Goal: Transaction & Acquisition: Purchase product/service

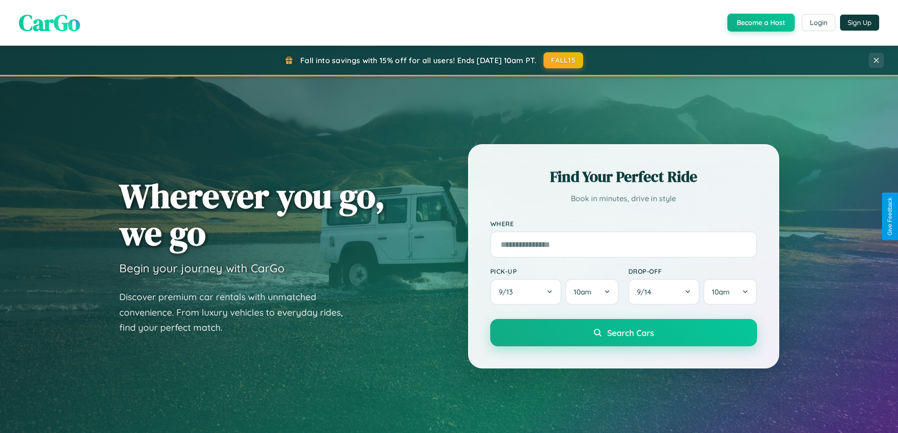
scroll to position [1814, 0]
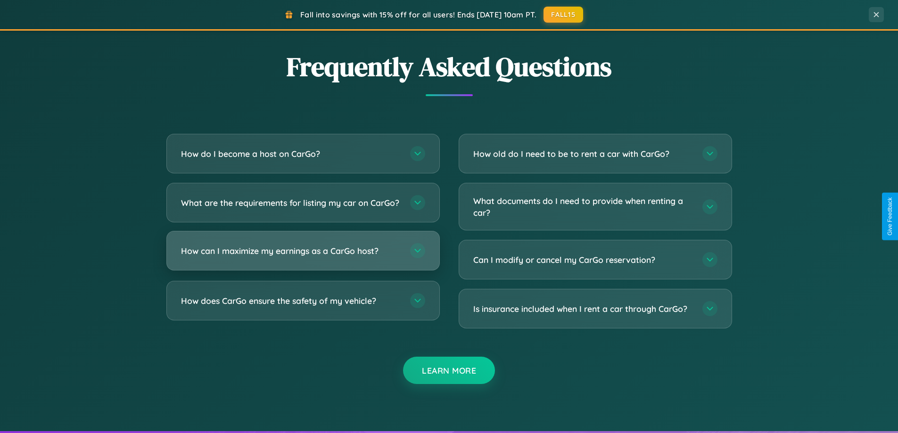
click at [303, 257] on h3 "How can I maximize my earnings as a CarGo host?" at bounding box center [291, 251] width 220 height 12
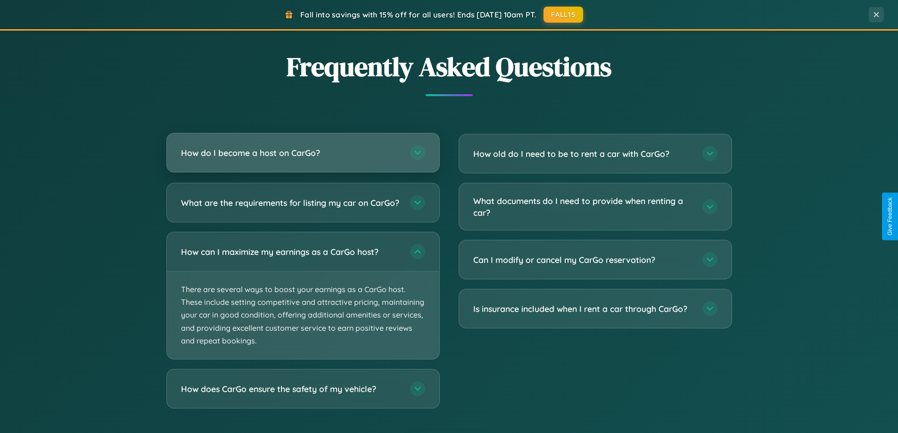
click at [303, 154] on h3 "How do I become a host on CarGo?" at bounding box center [291, 153] width 220 height 12
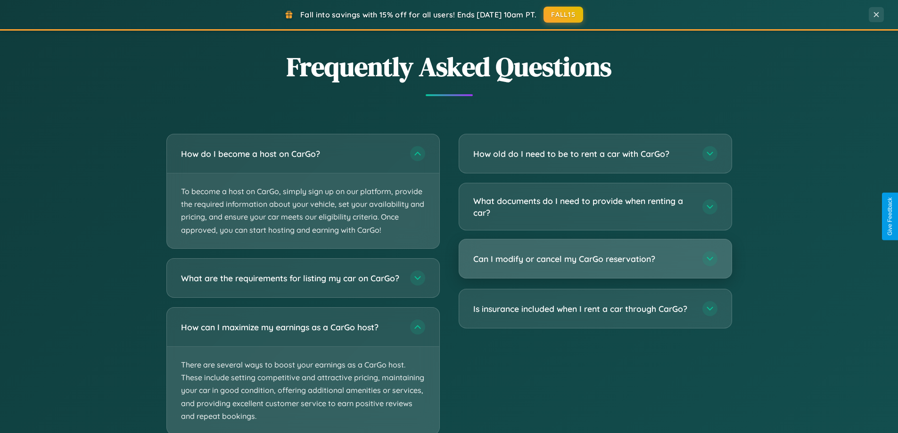
click at [595, 260] on h3 "Can I modify or cancel my CarGo reservation?" at bounding box center [583, 259] width 220 height 12
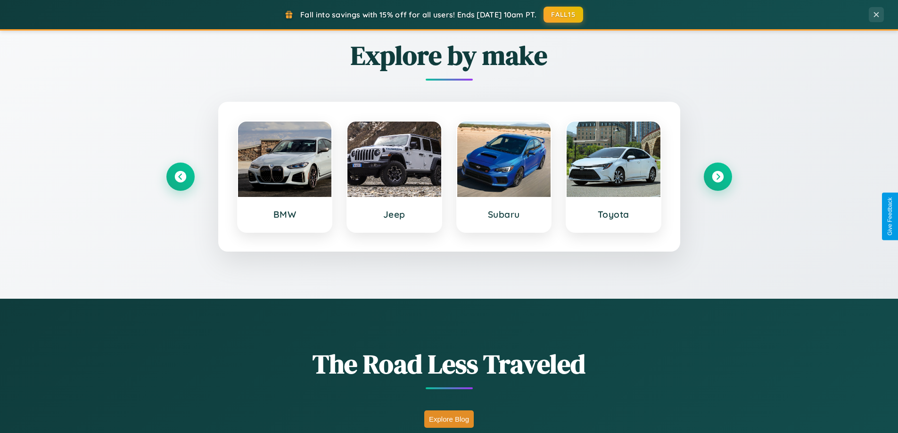
scroll to position [406, 0]
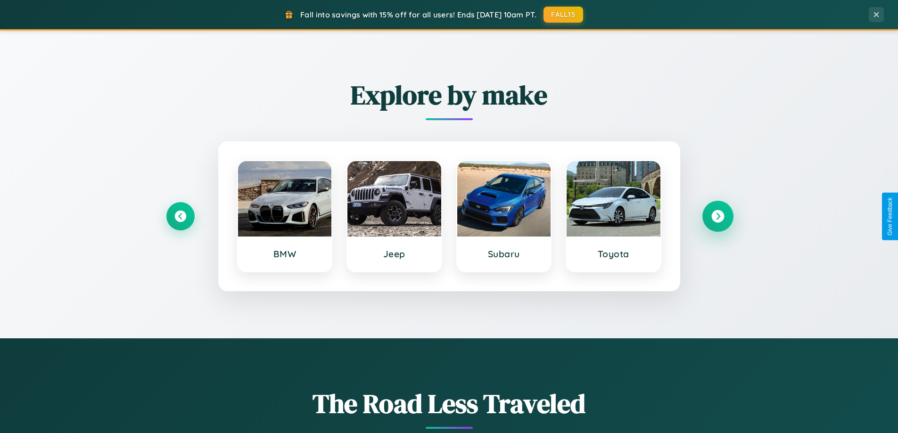
click at [718, 216] on icon at bounding box center [717, 216] width 13 height 13
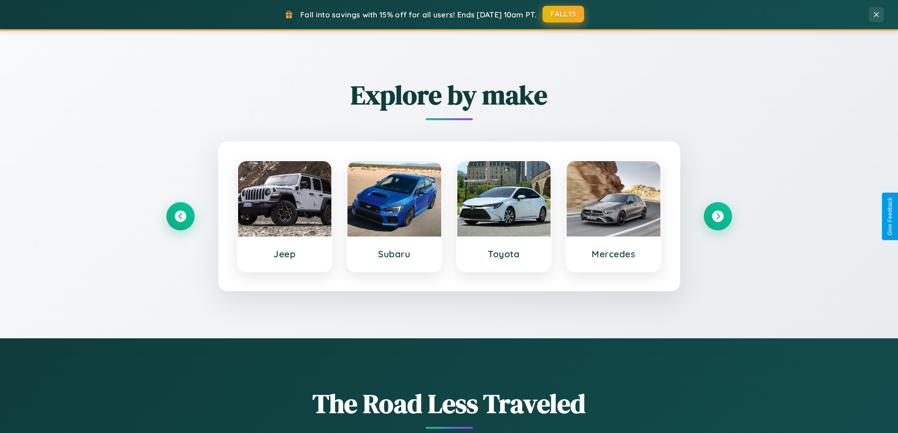
click at [564, 14] on button "FALL15" at bounding box center [563, 14] width 41 height 17
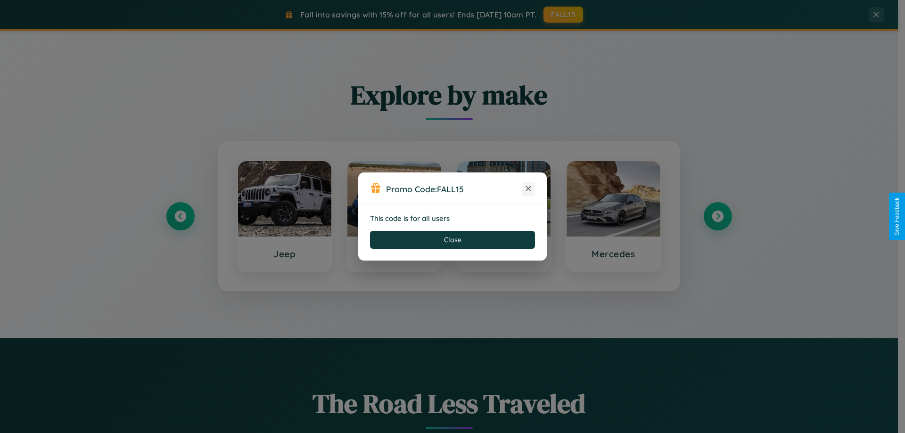
click at [529, 189] on icon at bounding box center [528, 188] width 9 height 9
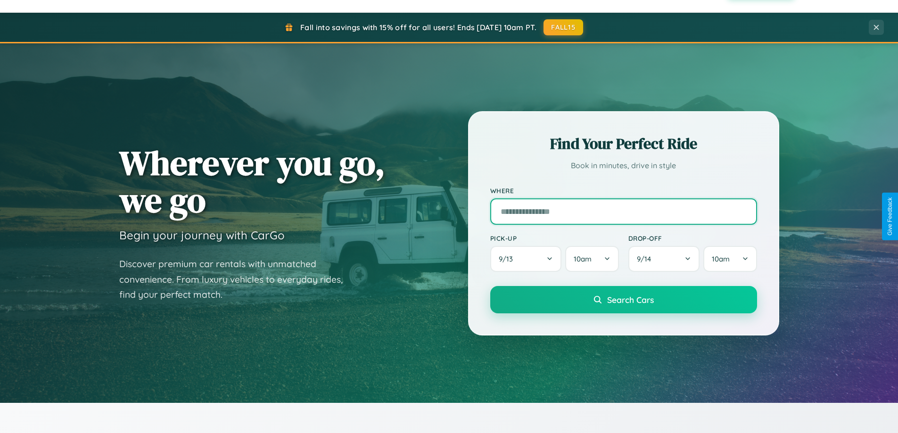
scroll to position [28, 0]
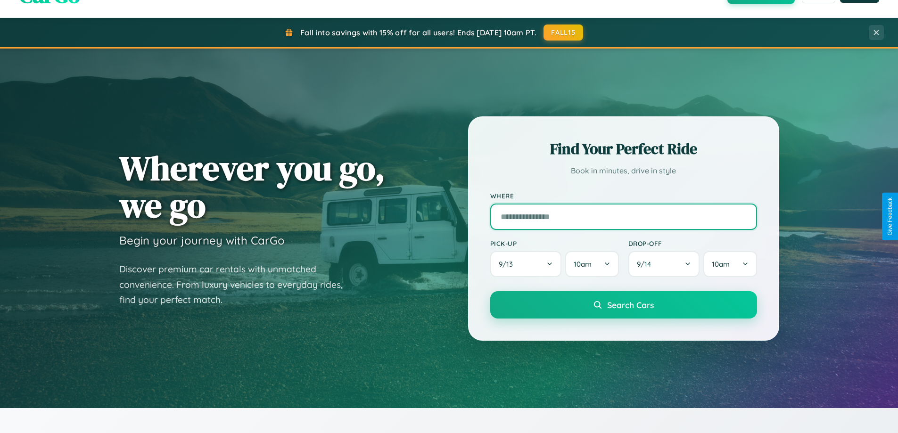
click at [623, 216] on input "text" at bounding box center [623, 217] width 267 height 26
type input "******"
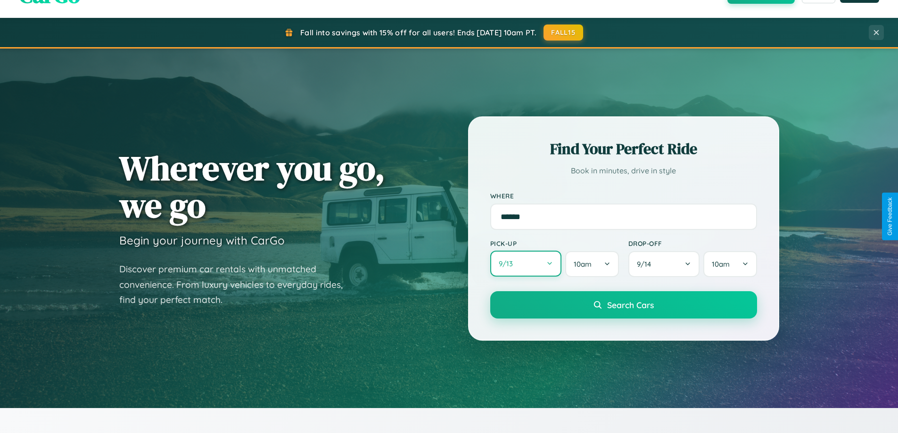
click at [526, 264] on button "9 / 13" at bounding box center [526, 264] width 72 height 26
select select "*"
select select "****"
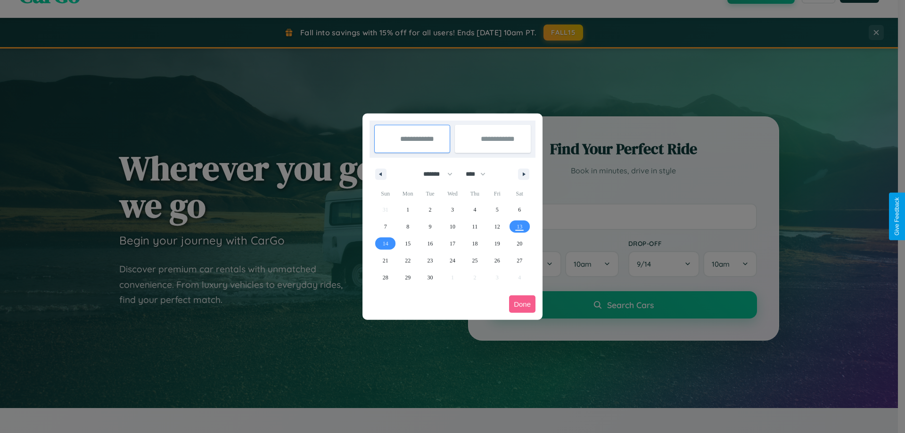
drag, startPoint x: 434, startPoint y: 174, endPoint x: 453, endPoint y: 189, distance: 24.2
click at [434, 174] on select "******* ******** ***** ***** *** **** **** ****** ********* ******* ******** **…" at bounding box center [436, 174] width 40 height 16
select select "**"
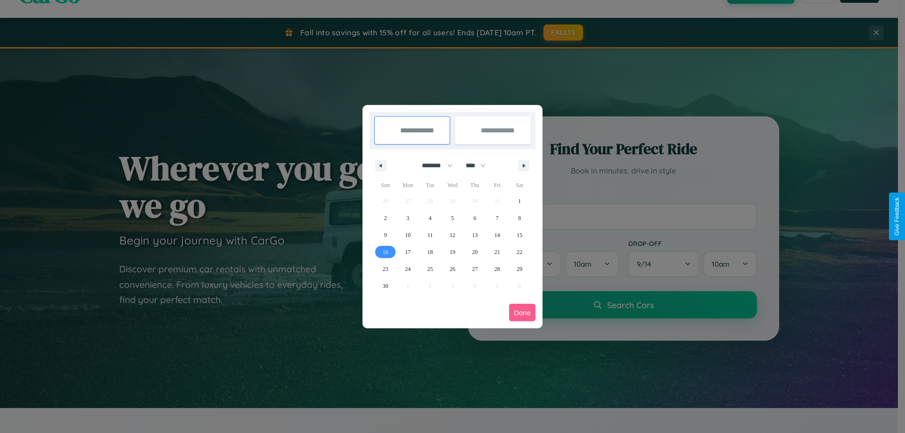
click at [385, 252] on span "16" at bounding box center [386, 252] width 6 height 17
type input "**********"
click at [408, 252] on span "17" at bounding box center [408, 252] width 6 height 17
type input "**********"
click at [522, 313] on button "Done" at bounding box center [522, 312] width 26 height 17
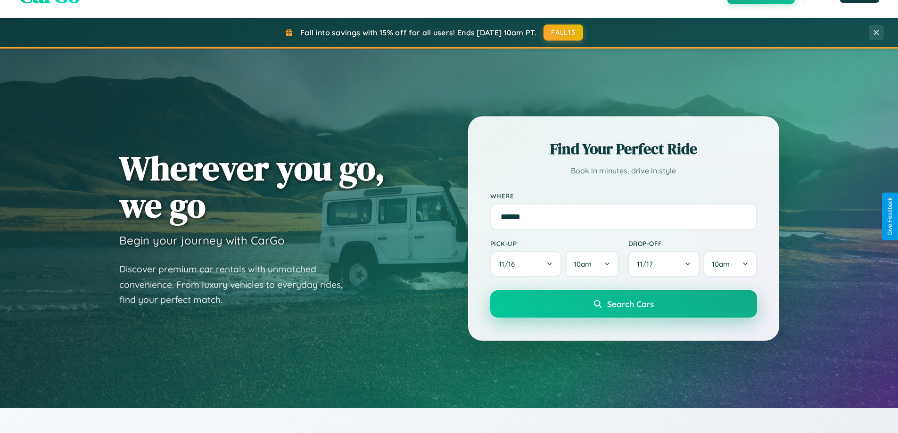
click at [623, 304] on span "Search Cars" at bounding box center [630, 304] width 47 height 10
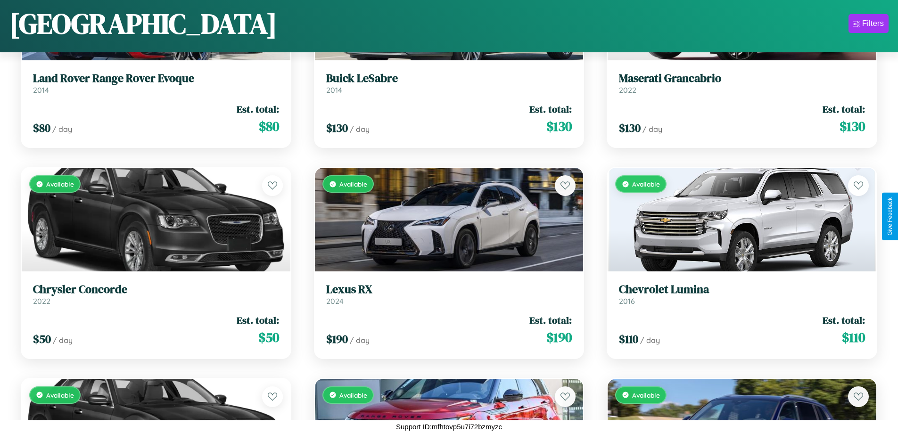
scroll to position [6044, 0]
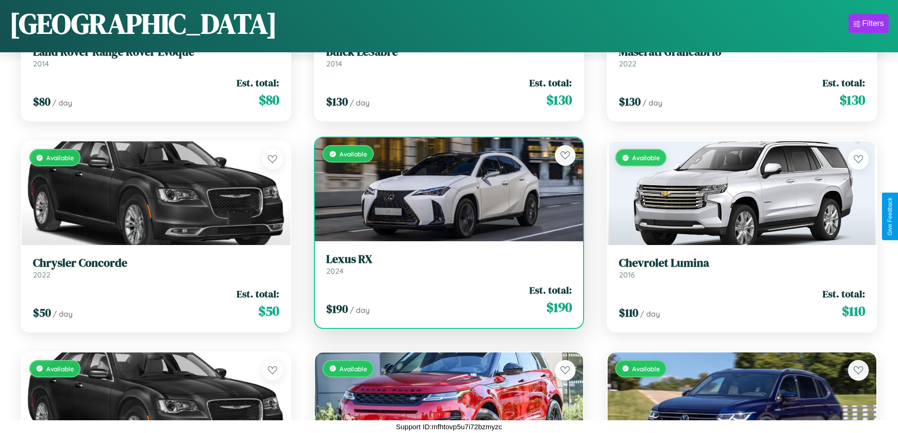
click at [445, 264] on h3 "Lexus RX" at bounding box center [449, 260] width 246 height 14
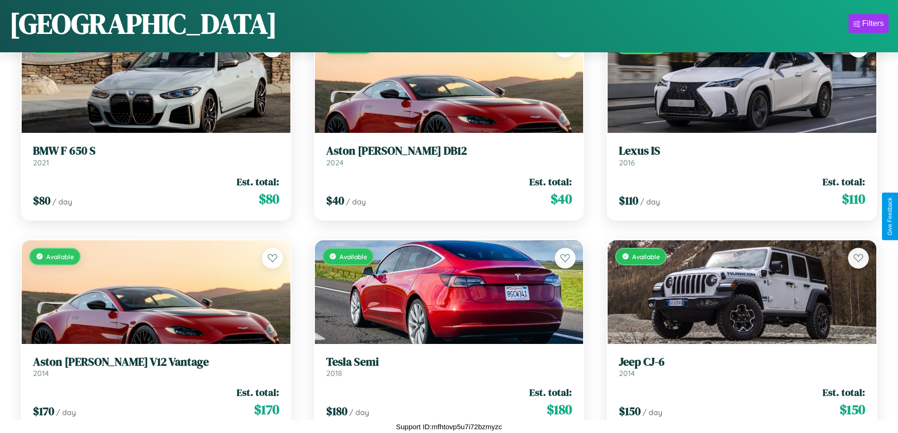
scroll to position [3299, 0]
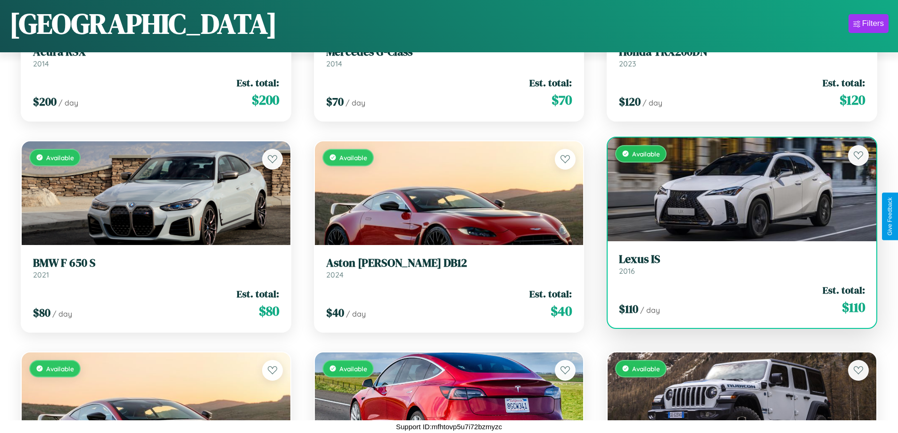
click at [736, 266] on link "Lexus IS 2016" at bounding box center [742, 264] width 246 height 23
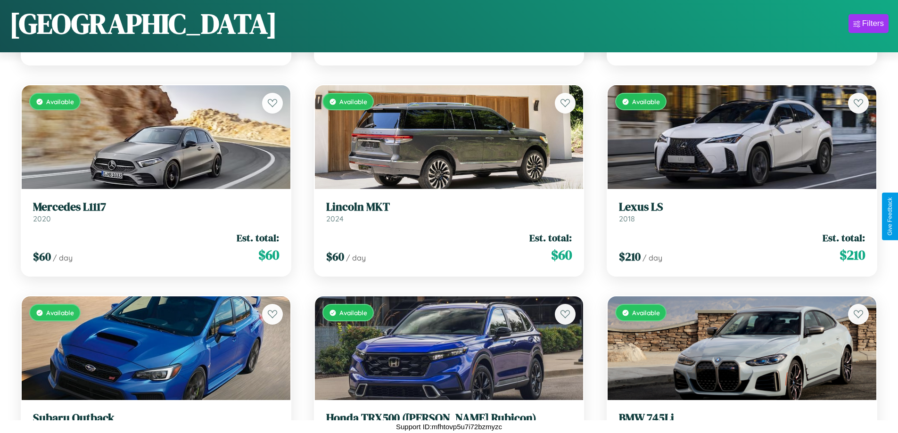
scroll to position [5622, 0]
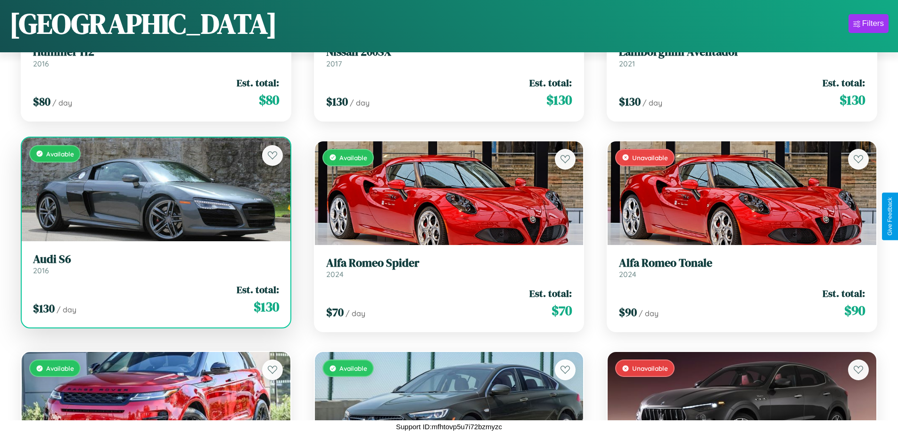
click at [155, 267] on link "Audi S6 2016" at bounding box center [156, 264] width 246 height 23
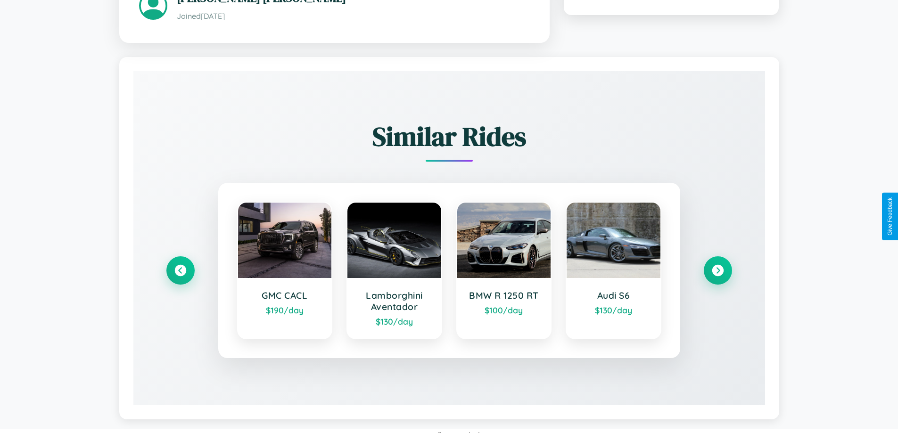
scroll to position [553, 0]
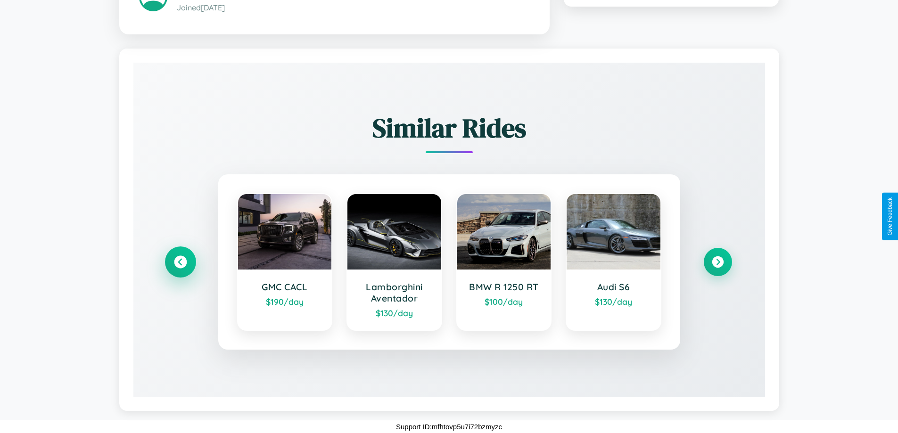
click at [180, 262] on icon at bounding box center [180, 262] width 13 height 13
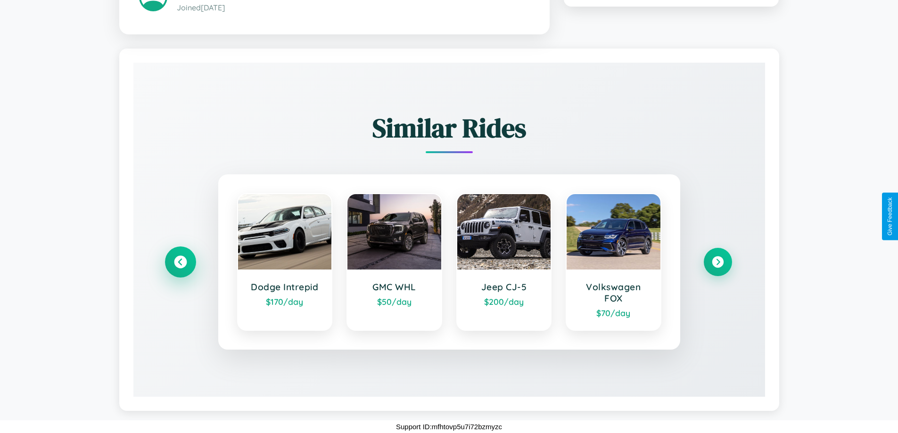
click at [180, 262] on icon at bounding box center [180, 262] width 13 height 13
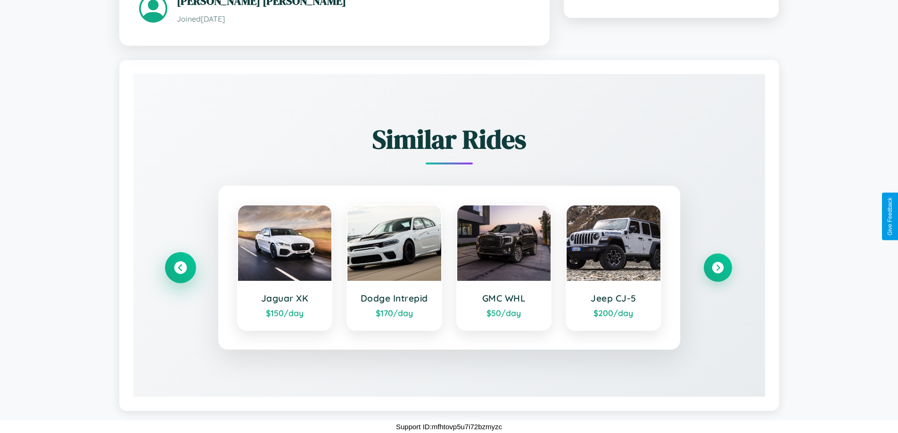
scroll to position [541, 0]
click at [718, 267] on icon at bounding box center [717, 267] width 13 height 13
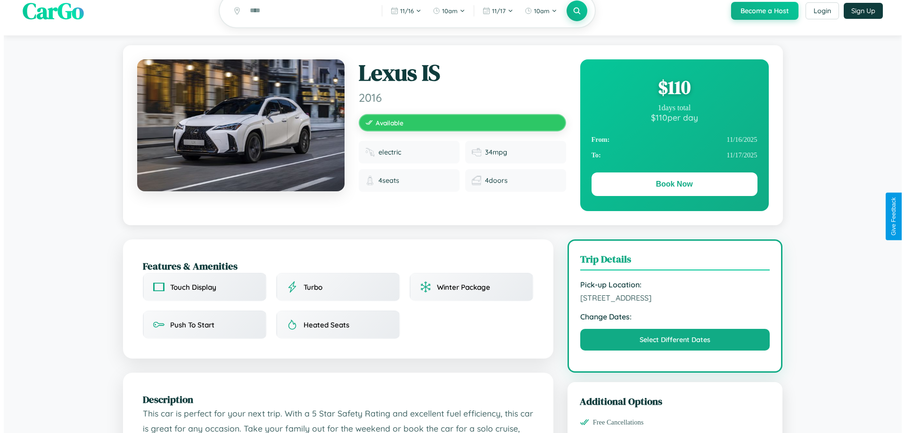
scroll to position [0, 0]
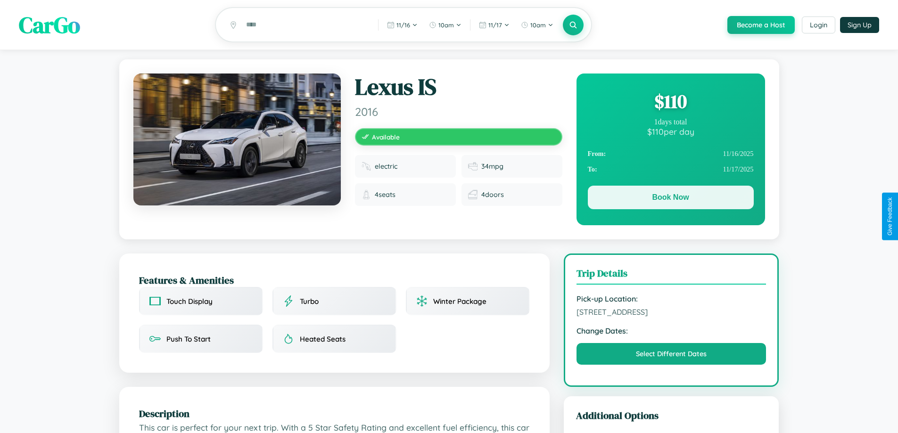
click at [670, 200] on button "Book Now" at bounding box center [671, 198] width 166 height 24
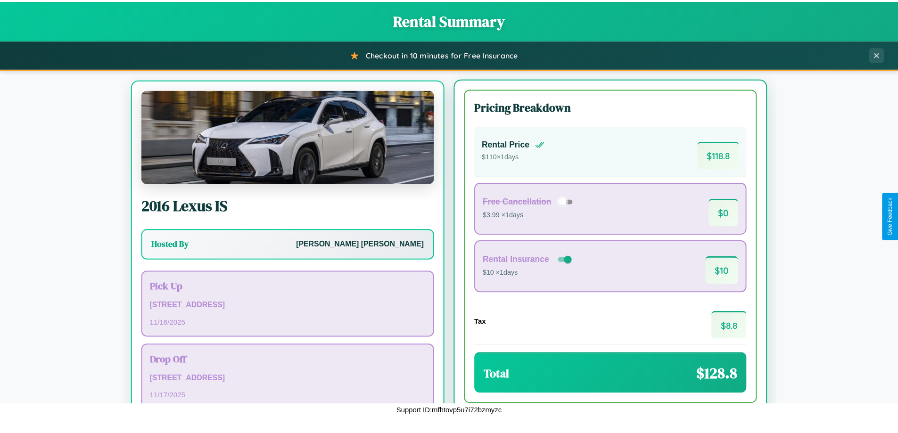
scroll to position [44, 0]
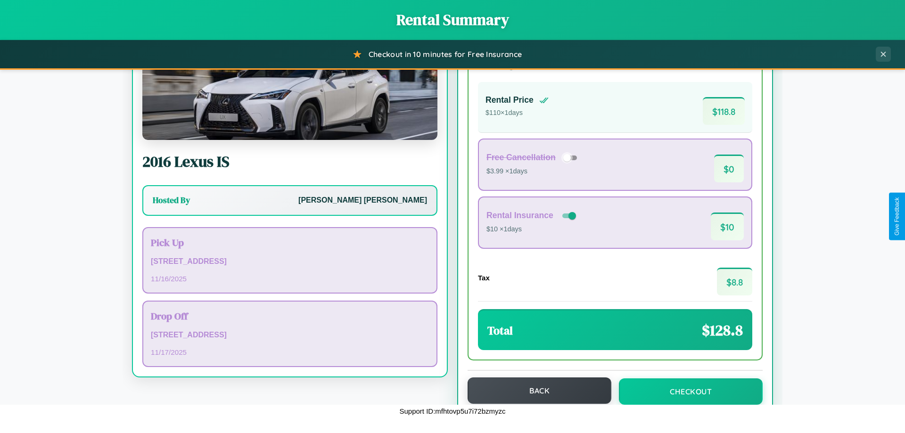
click at [535, 391] on button "Back" at bounding box center [540, 391] width 144 height 26
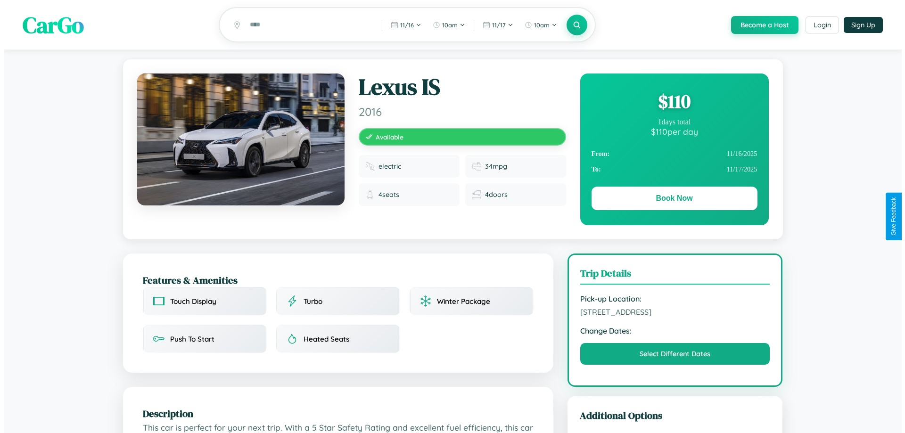
scroll to position [245, 0]
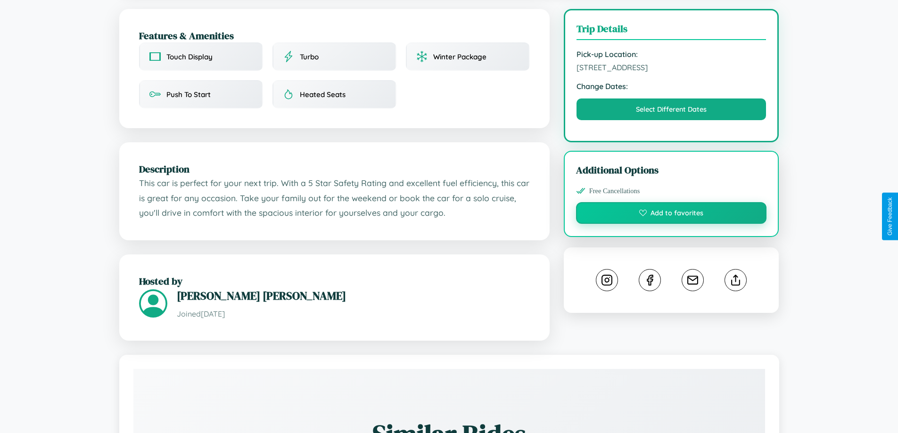
click at [671, 215] on button "Add to favorites" at bounding box center [671, 213] width 191 height 22
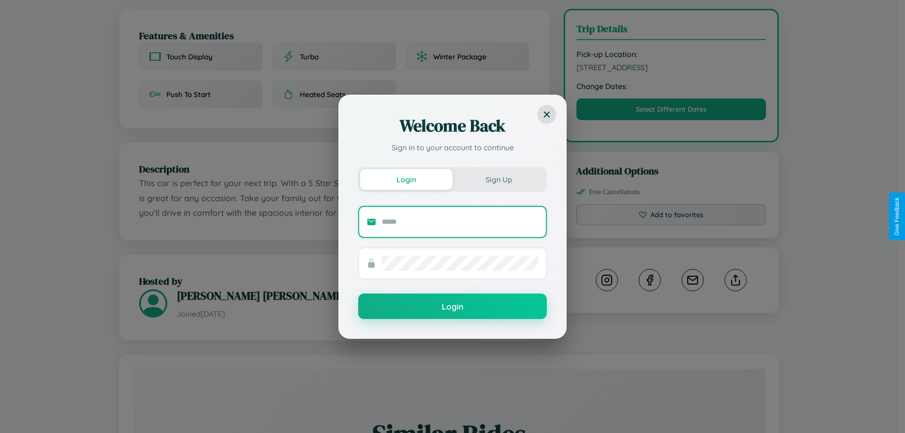
click at [460, 222] on input "text" at bounding box center [460, 222] width 157 height 15
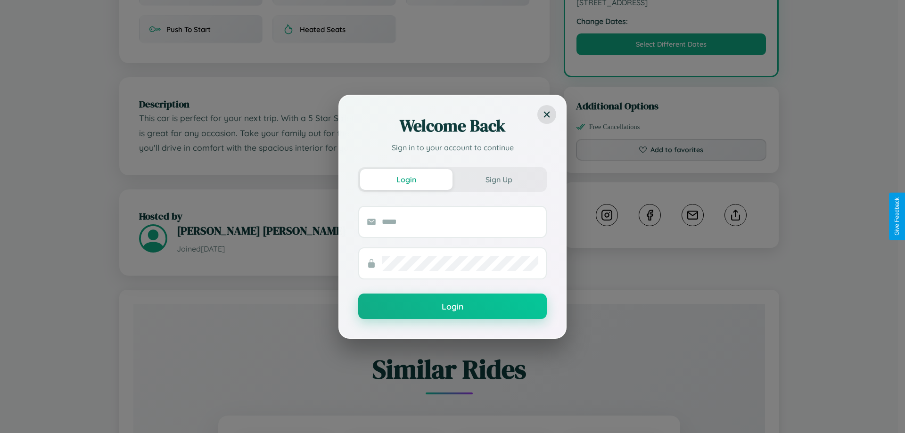
click at [735, 216] on div "Welcome Back Sign in to your account to continue Login Sign Up Login" at bounding box center [452, 216] width 905 height 433
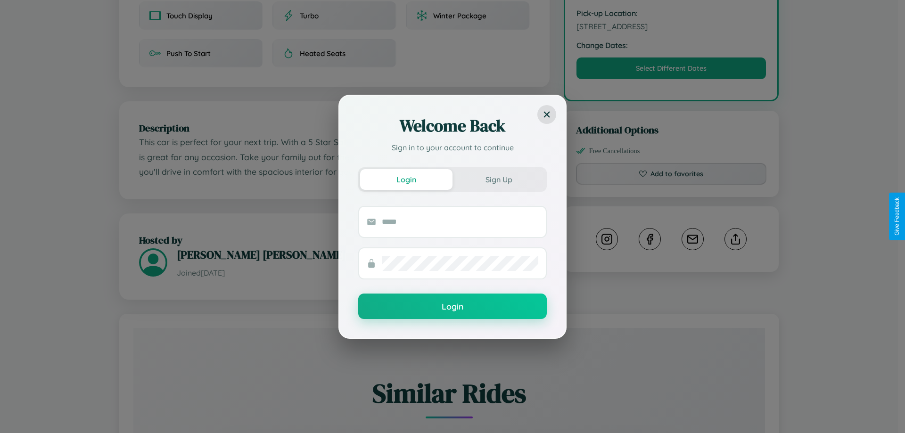
scroll to position [0, 0]
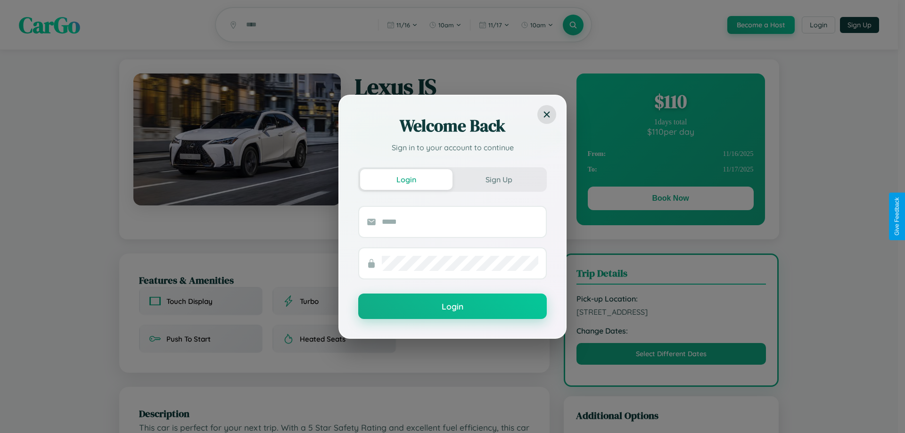
click at [670, 103] on div "Welcome Back Sign in to your account to continue Login Sign Up Login" at bounding box center [452, 216] width 905 height 433
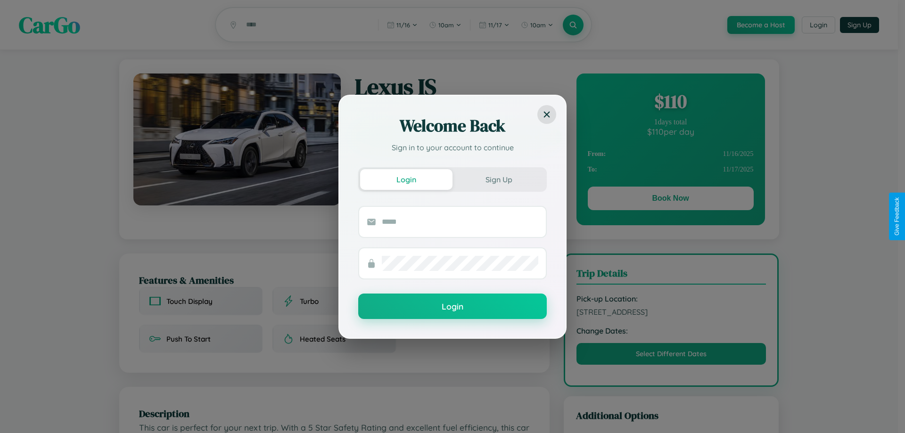
click at [670, 103] on div "Welcome Back Sign in to your account to continue Login Sign Up Login" at bounding box center [452, 216] width 905 height 433
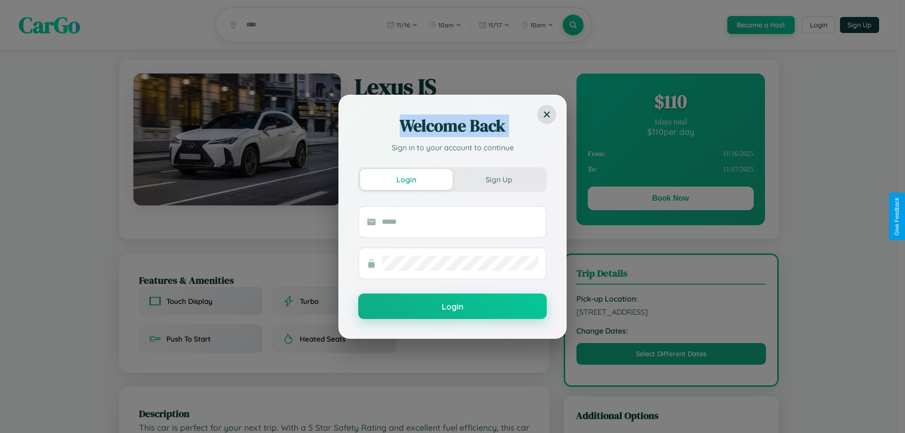
click at [670, 103] on div "Welcome Back Sign in to your account to continue Login Sign Up Login" at bounding box center [452, 216] width 905 height 433
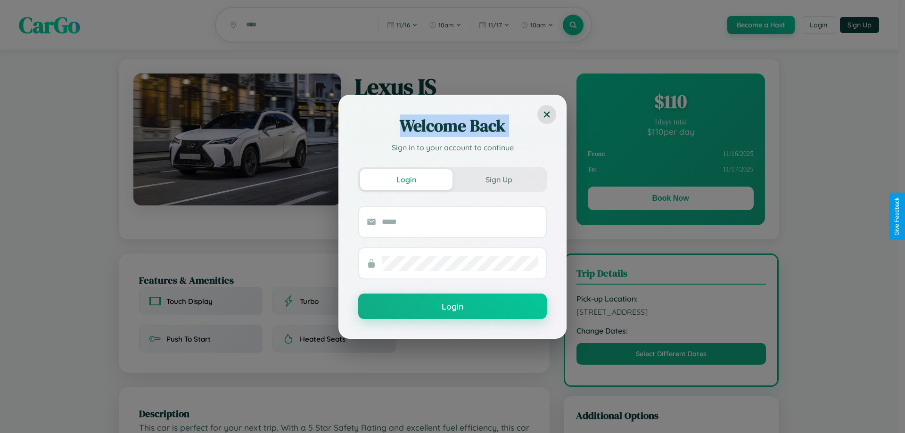
click at [670, 103] on div "Welcome Back Sign in to your account to continue Login Sign Up Login" at bounding box center [452, 216] width 905 height 433
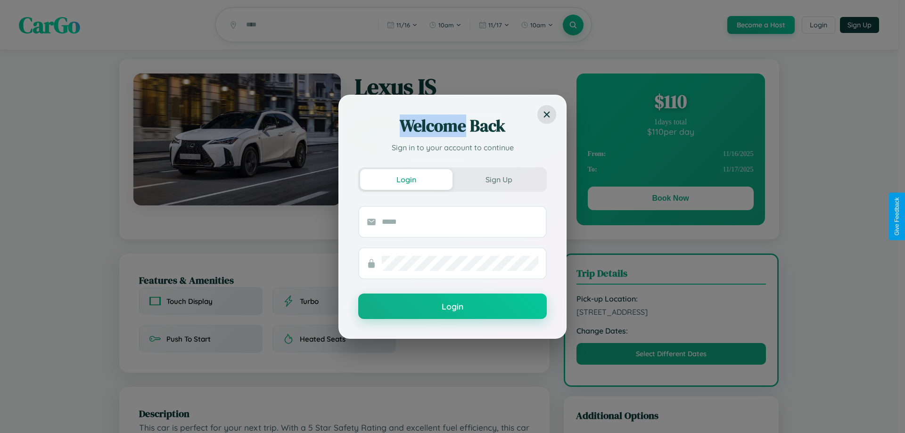
click at [670, 103] on div "Welcome Back Sign in to your account to continue Login Sign Up Login" at bounding box center [452, 216] width 905 height 433
